Goal: Task Accomplishment & Management: Use online tool/utility

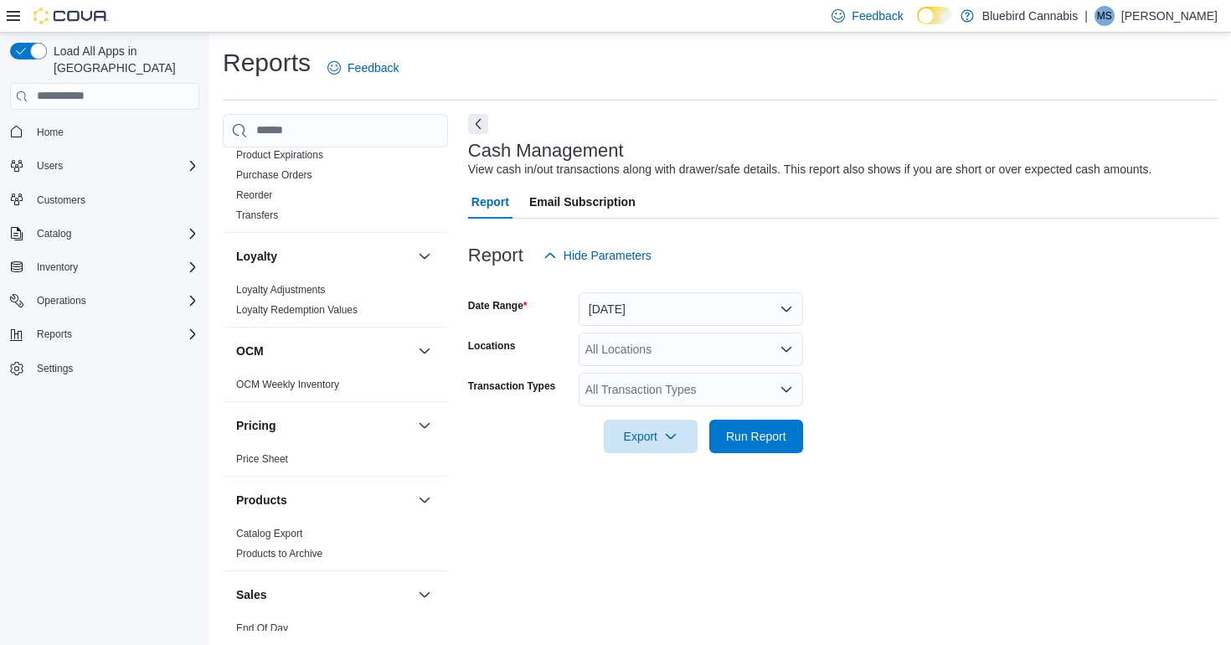
scroll to position [1130, 0]
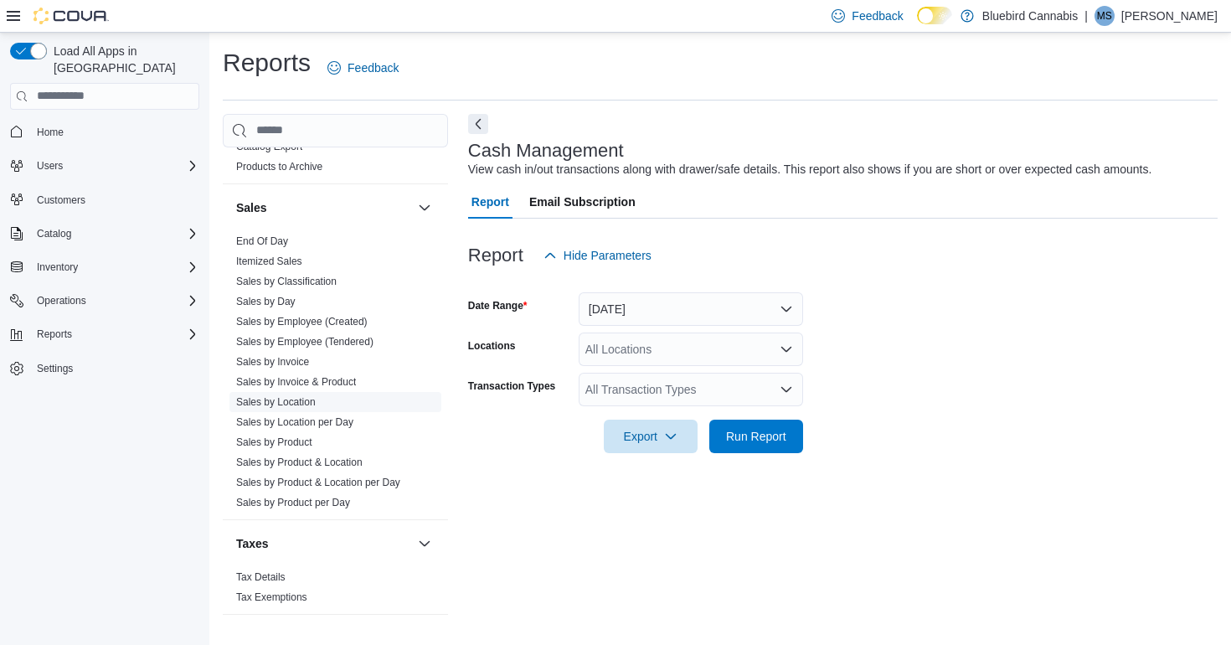
click at [309, 403] on link "Sales by Location" at bounding box center [276, 402] width 80 height 12
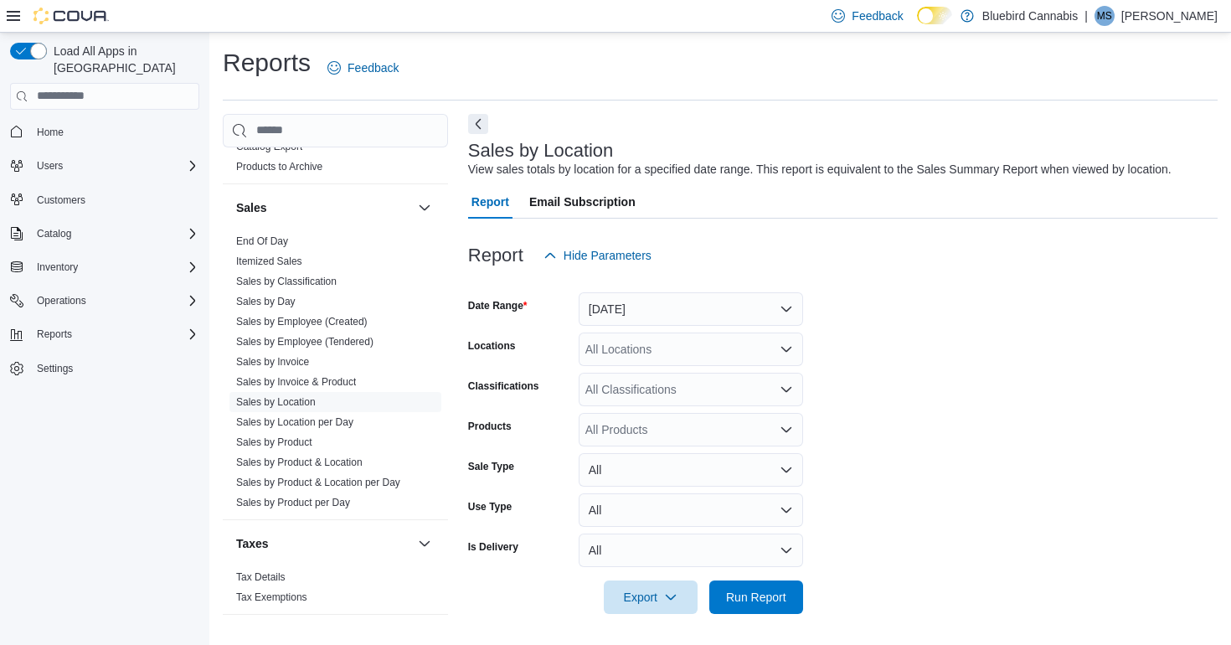
scroll to position [2, 0]
click at [610, 311] on button "Yesterday" at bounding box center [690, 306] width 224 height 33
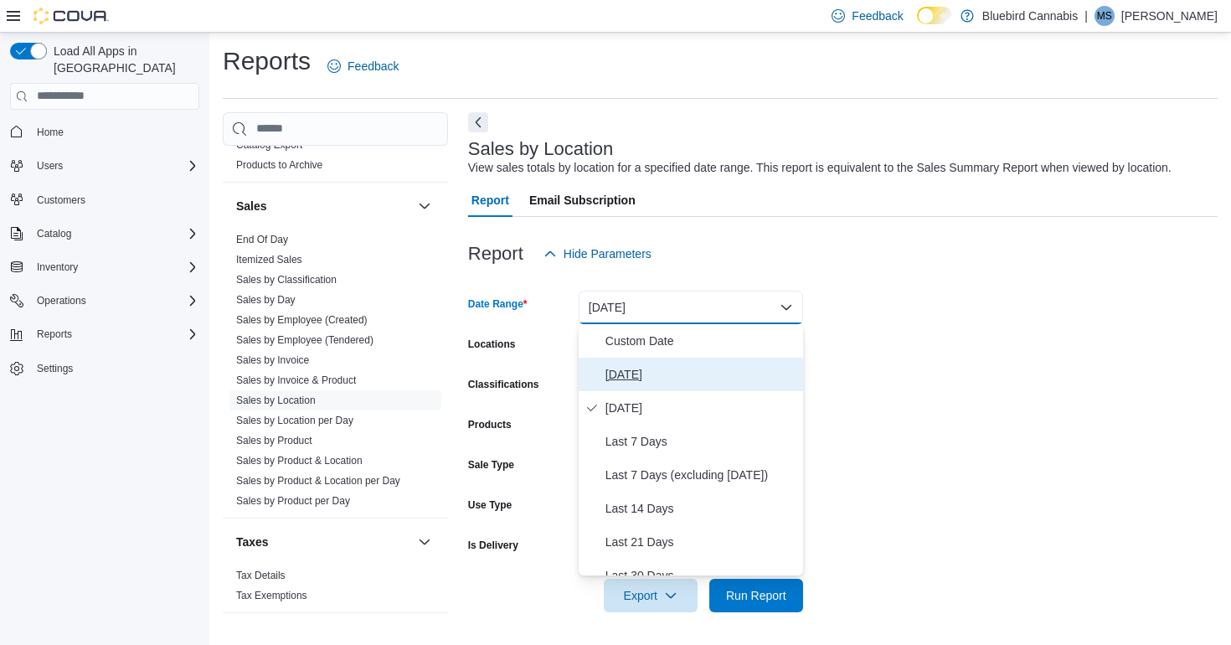
click at [623, 375] on span "Today" at bounding box center [700, 374] width 191 height 20
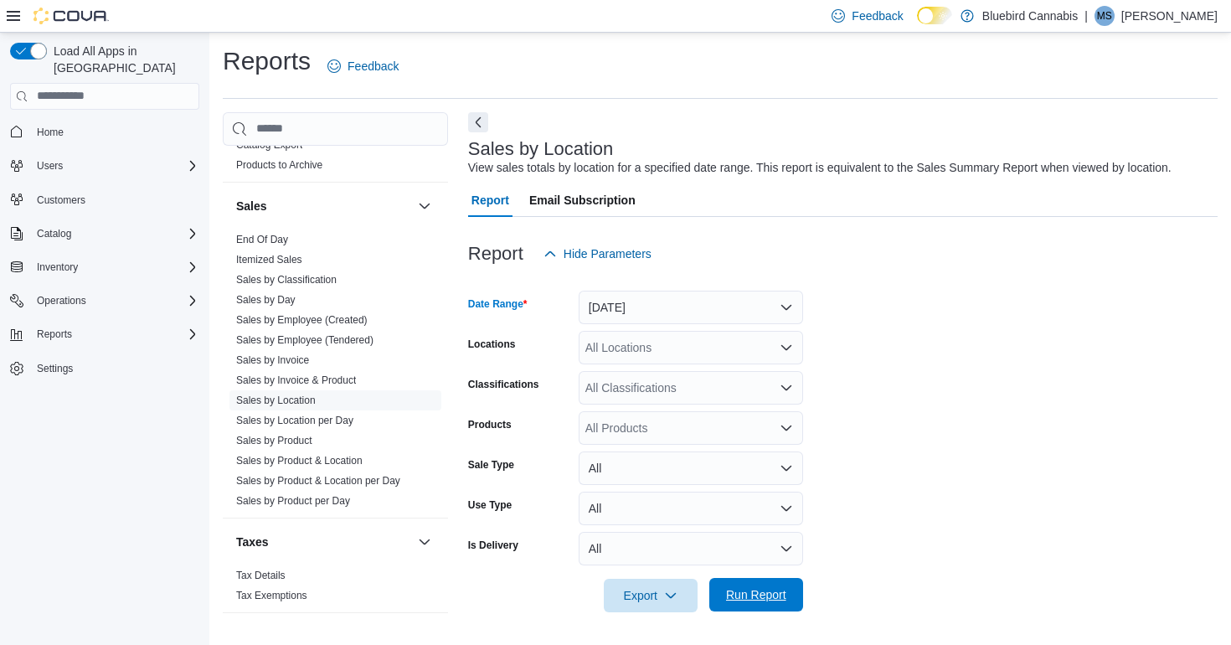
click at [768, 598] on span "Run Report" at bounding box center [756, 594] width 60 height 17
